Goal: Check status: Check status

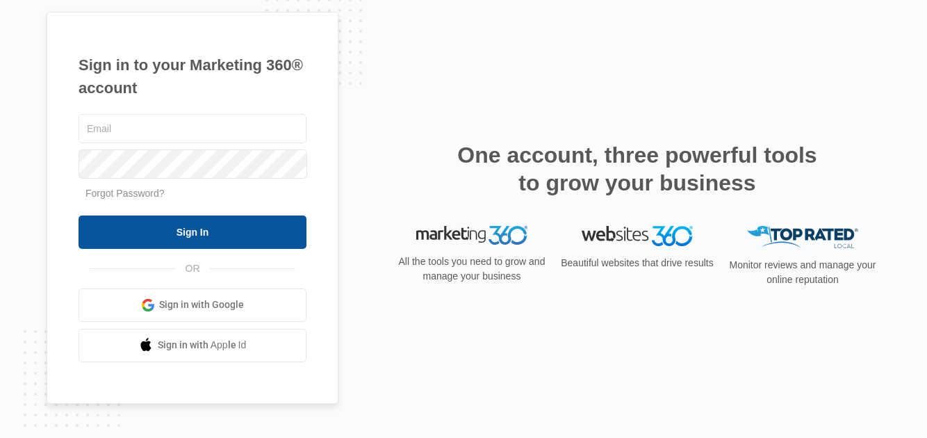
type input "[EMAIL_ADDRESS][DOMAIN_NAME]"
click at [191, 234] on input "Sign In" at bounding box center [193, 231] width 228 height 33
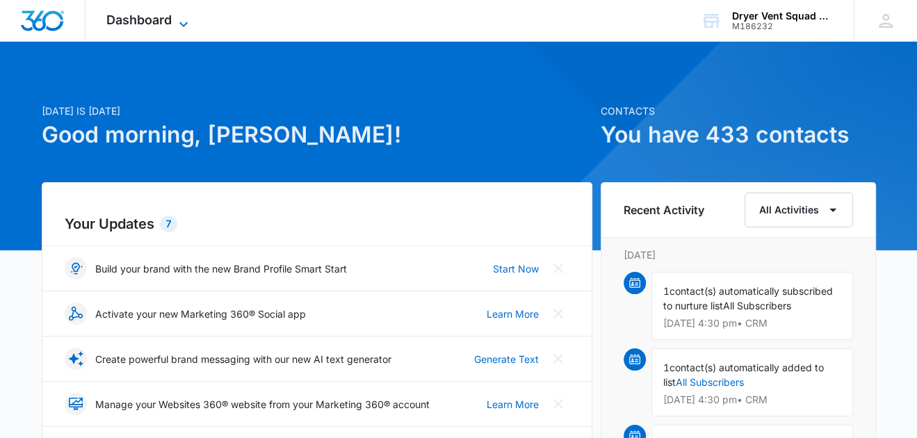
click at [153, 19] on span "Dashboard" at bounding box center [138, 20] width 65 height 15
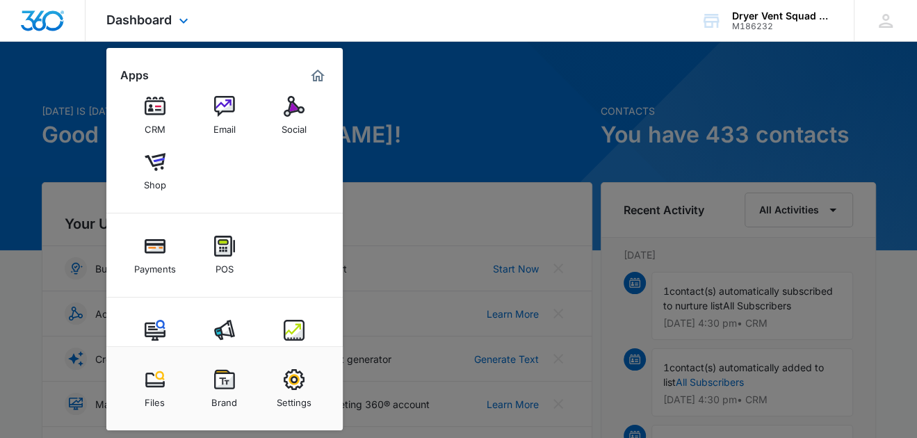
scroll to position [102, 0]
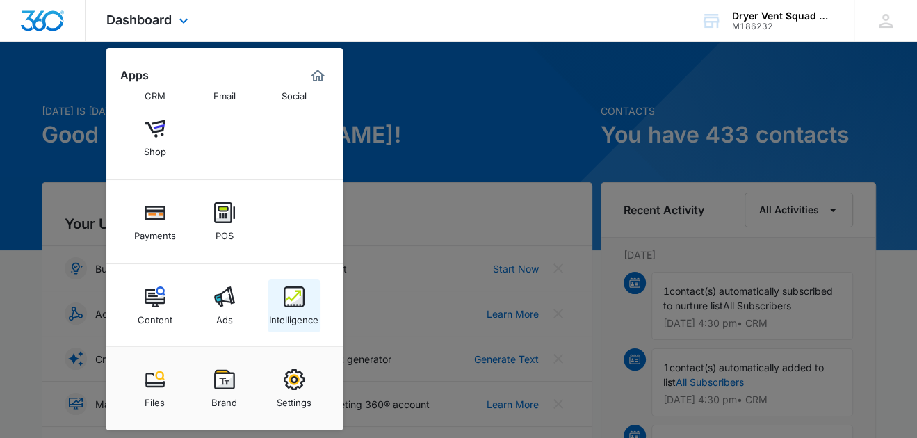
click at [298, 291] on img at bounding box center [294, 296] width 21 height 21
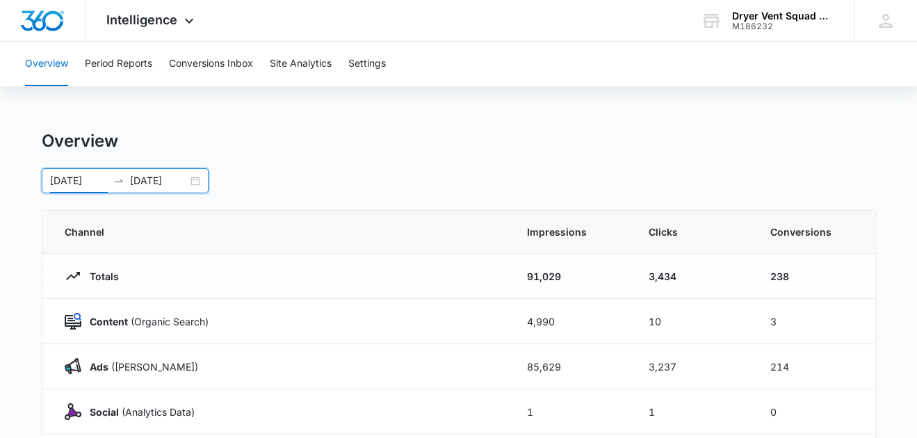
click at [69, 178] on input "[DATE]" at bounding box center [79, 180] width 58 height 15
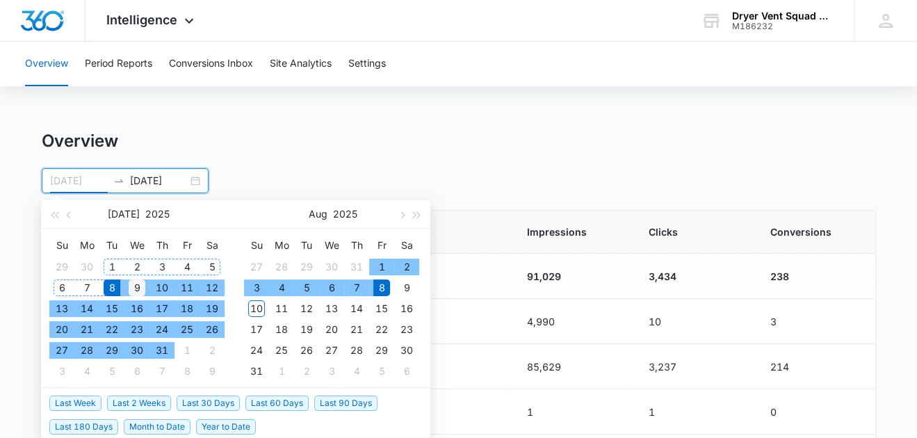
type input "[DATE]"
click at [131, 284] on div "9" at bounding box center [137, 287] width 17 height 17
type input "[DATE]"
click at [404, 290] on div "9" at bounding box center [406, 287] width 17 height 17
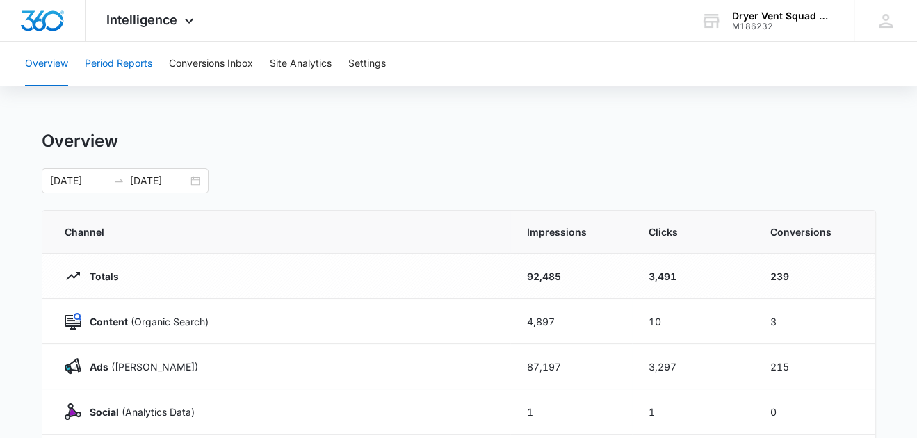
click at [120, 67] on button "Period Reports" at bounding box center [118, 64] width 67 height 44
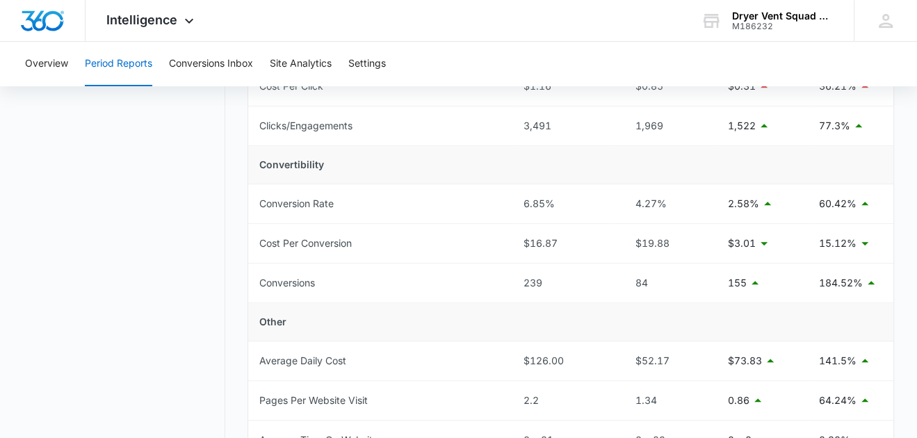
scroll to position [138, 0]
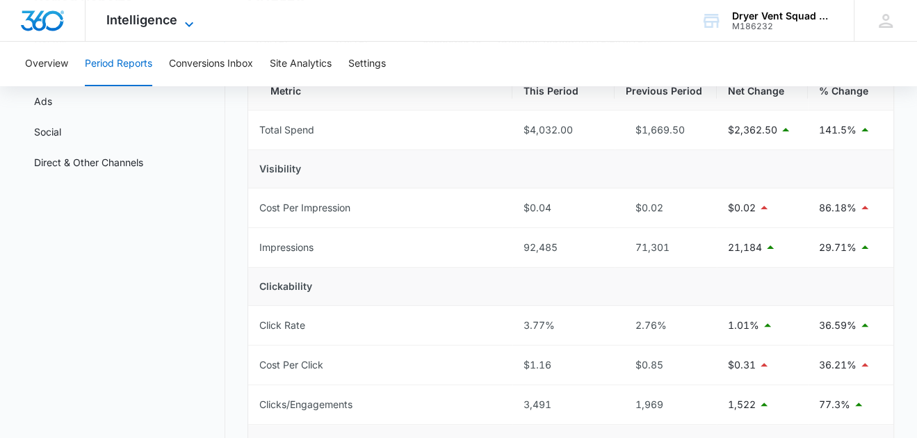
click at [140, 26] on span "Intelligence" at bounding box center [141, 20] width 71 height 15
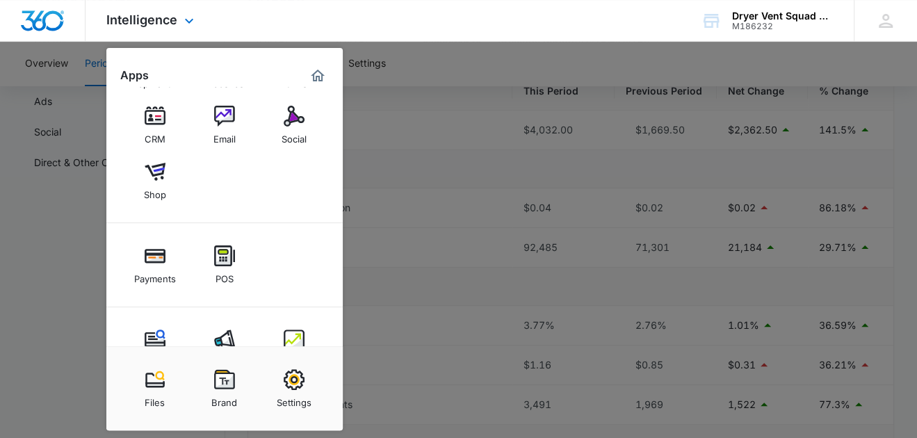
scroll to position [0, 0]
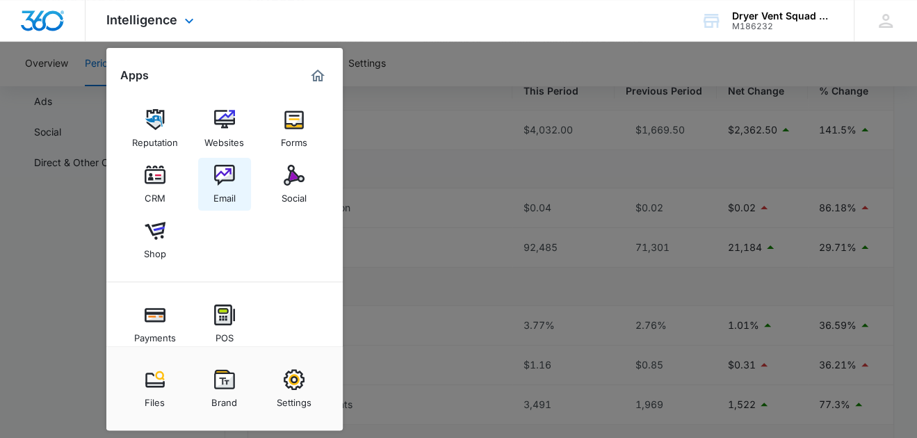
click at [218, 179] on img at bounding box center [224, 175] width 21 height 21
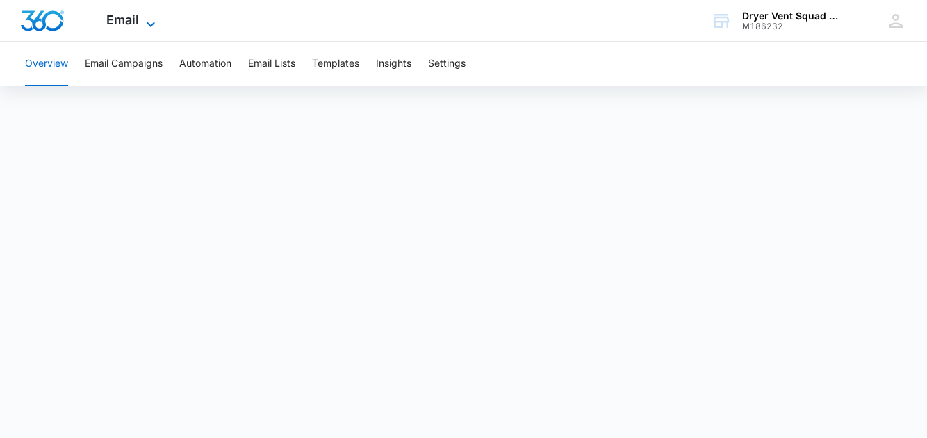
click at [120, 17] on span "Email" at bounding box center [122, 20] width 33 height 15
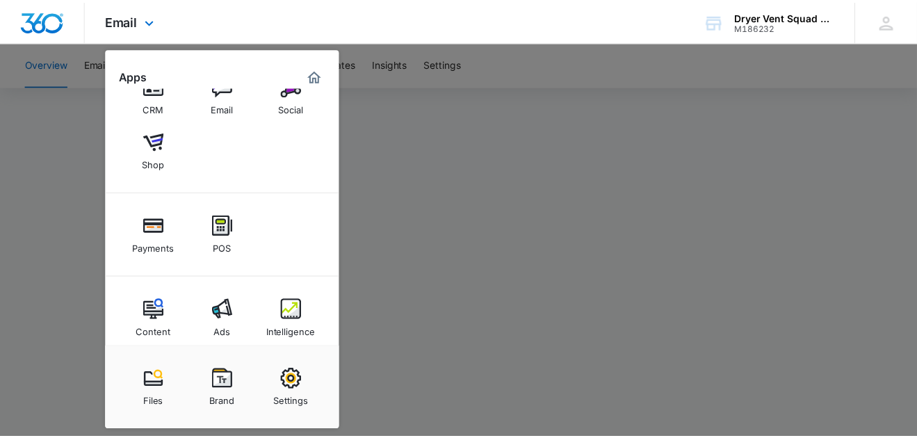
scroll to position [102, 0]
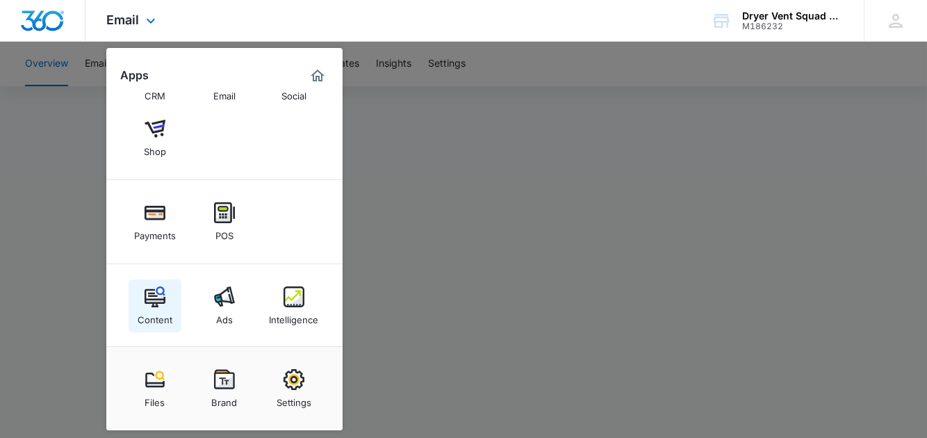
click at [152, 294] on img at bounding box center [155, 296] width 21 height 21
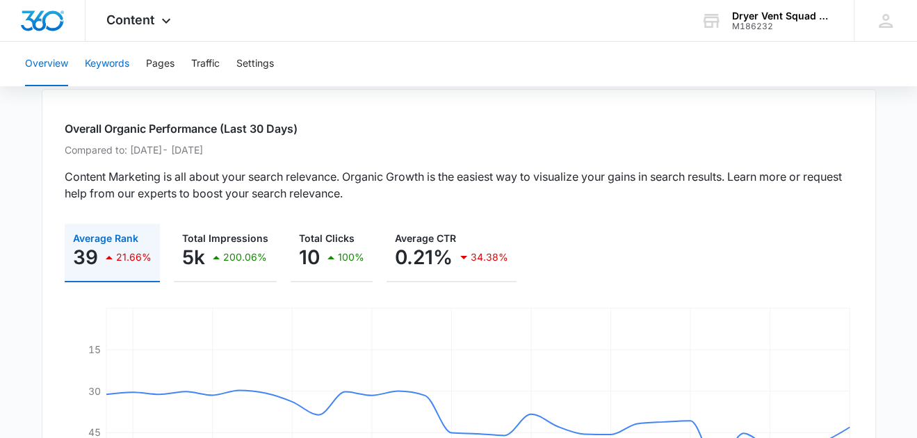
scroll to position [69, 0]
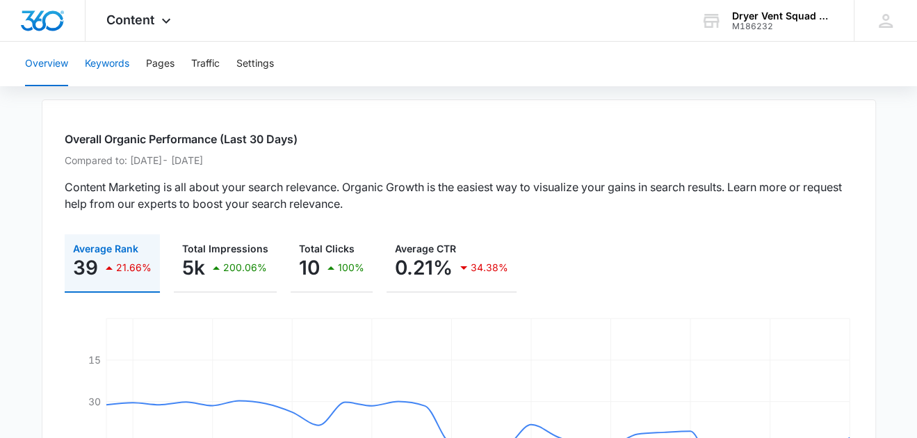
click at [118, 58] on button "Keywords" at bounding box center [107, 64] width 44 height 44
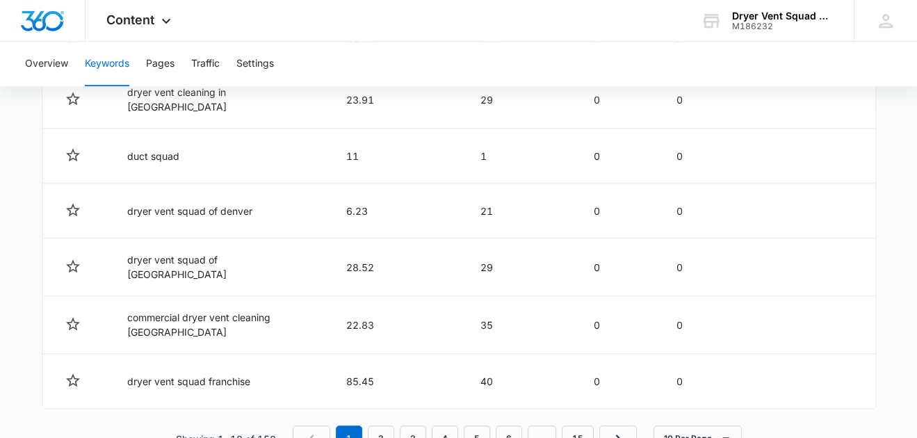
scroll to position [834, 0]
